Goal: Transaction & Acquisition: Purchase product/service

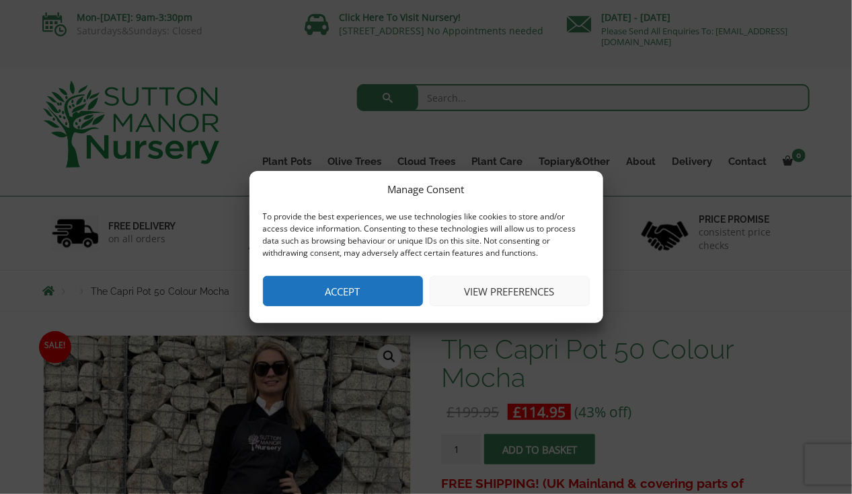
click at [482, 299] on button "View preferences" at bounding box center [510, 291] width 160 height 30
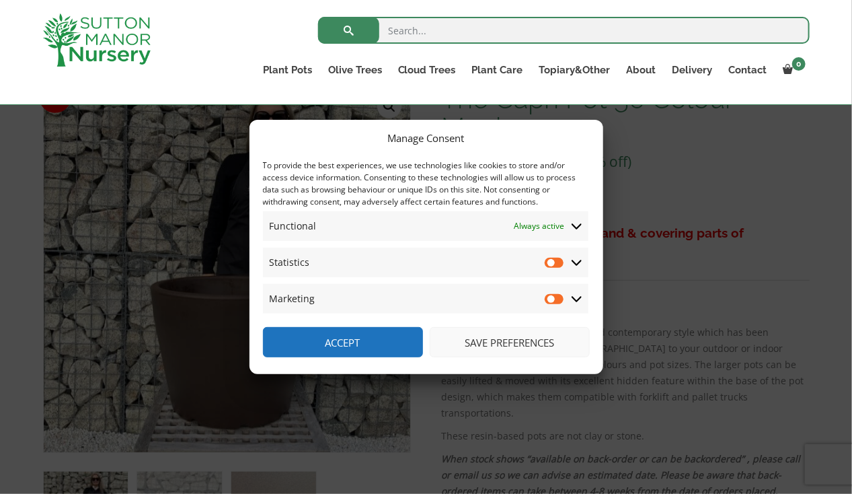
scroll to position [267, 0]
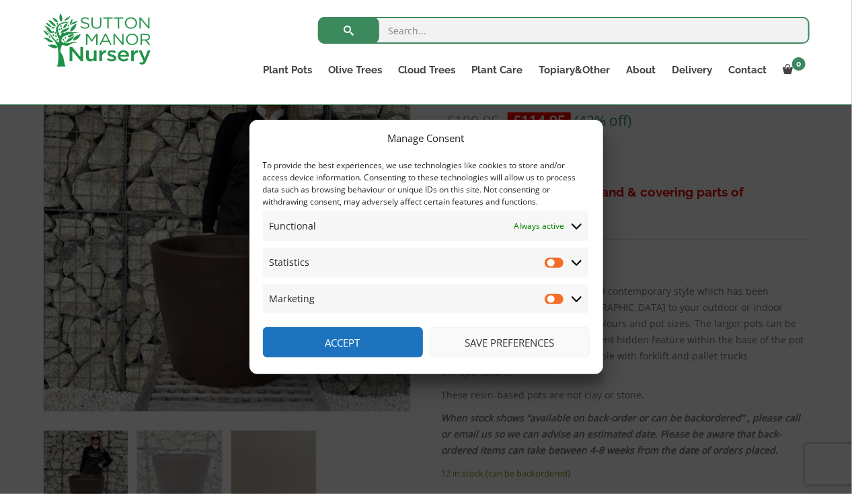
click at [379, 341] on button "Accept" at bounding box center [343, 342] width 160 height 30
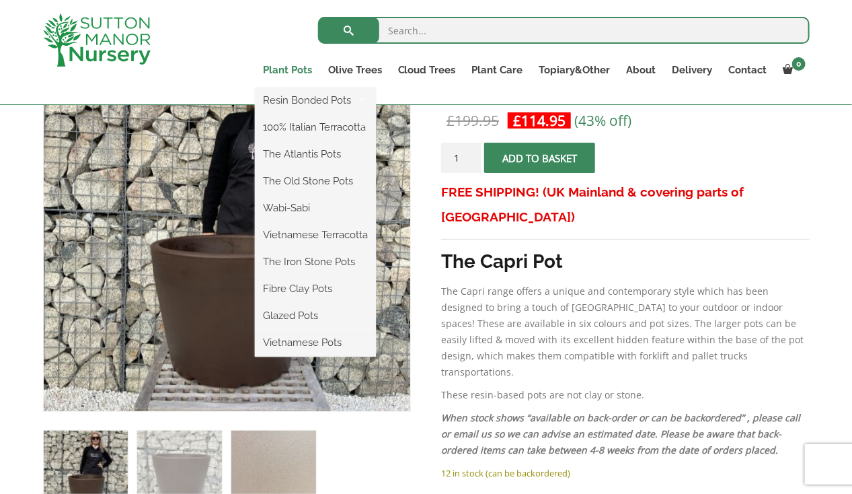
click at [283, 67] on link "Plant Pots" at bounding box center [287, 70] width 65 height 19
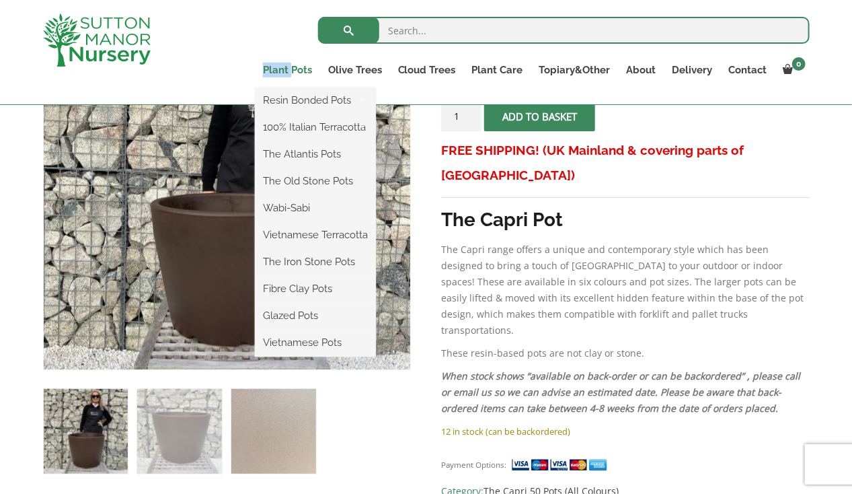
scroll to position [306, 0]
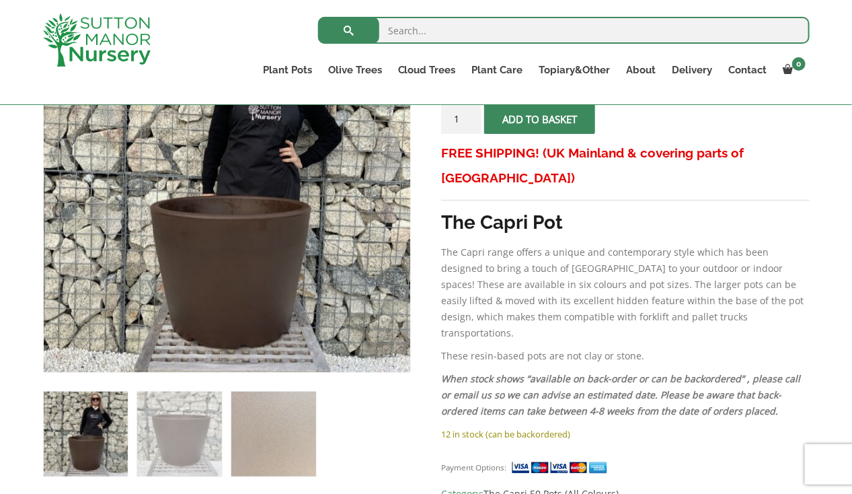
click at [431, 33] on input "search" at bounding box center [564, 30] width 492 height 27
type input "square"
click at [318, 17] on button "submit" at bounding box center [348, 30] width 61 height 27
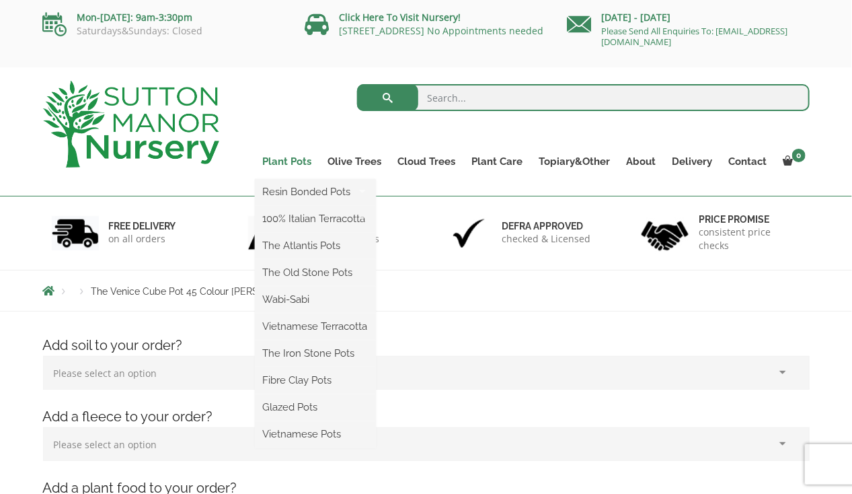
click at [298, 158] on link "Plant Pots" at bounding box center [287, 161] width 65 height 19
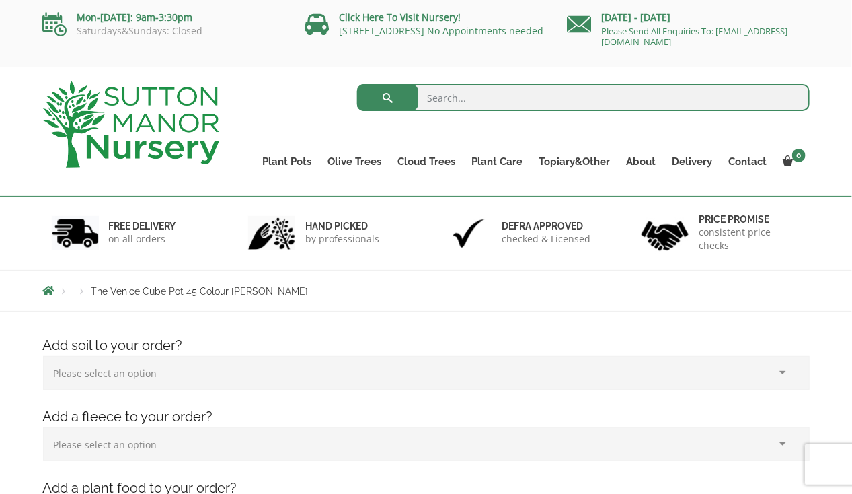
click at [443, 84] on input "search" at bounding box center [583, 97] width 453 height 27
type input "plant pots"
click at [357, 84] on button "submit" at bounding box center [387, 97] width 61 height 27
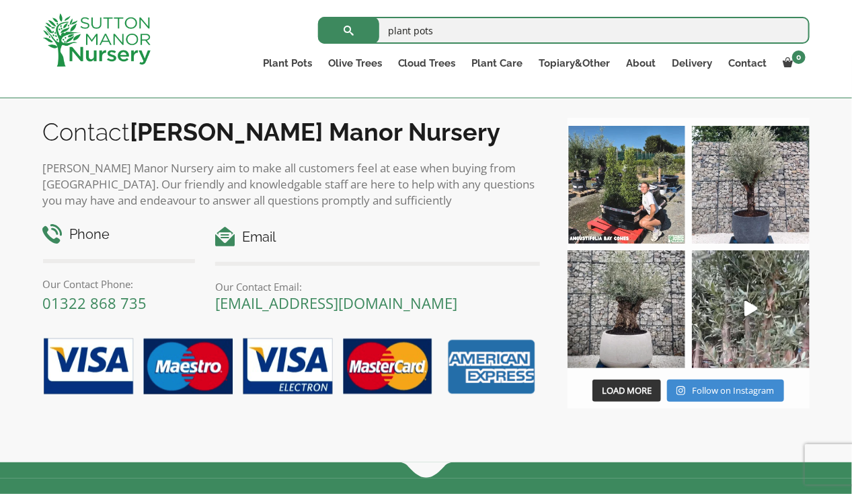
scroll to position [4281, 0]
